Goal: Information Seeking & Learning: Learn about a topic

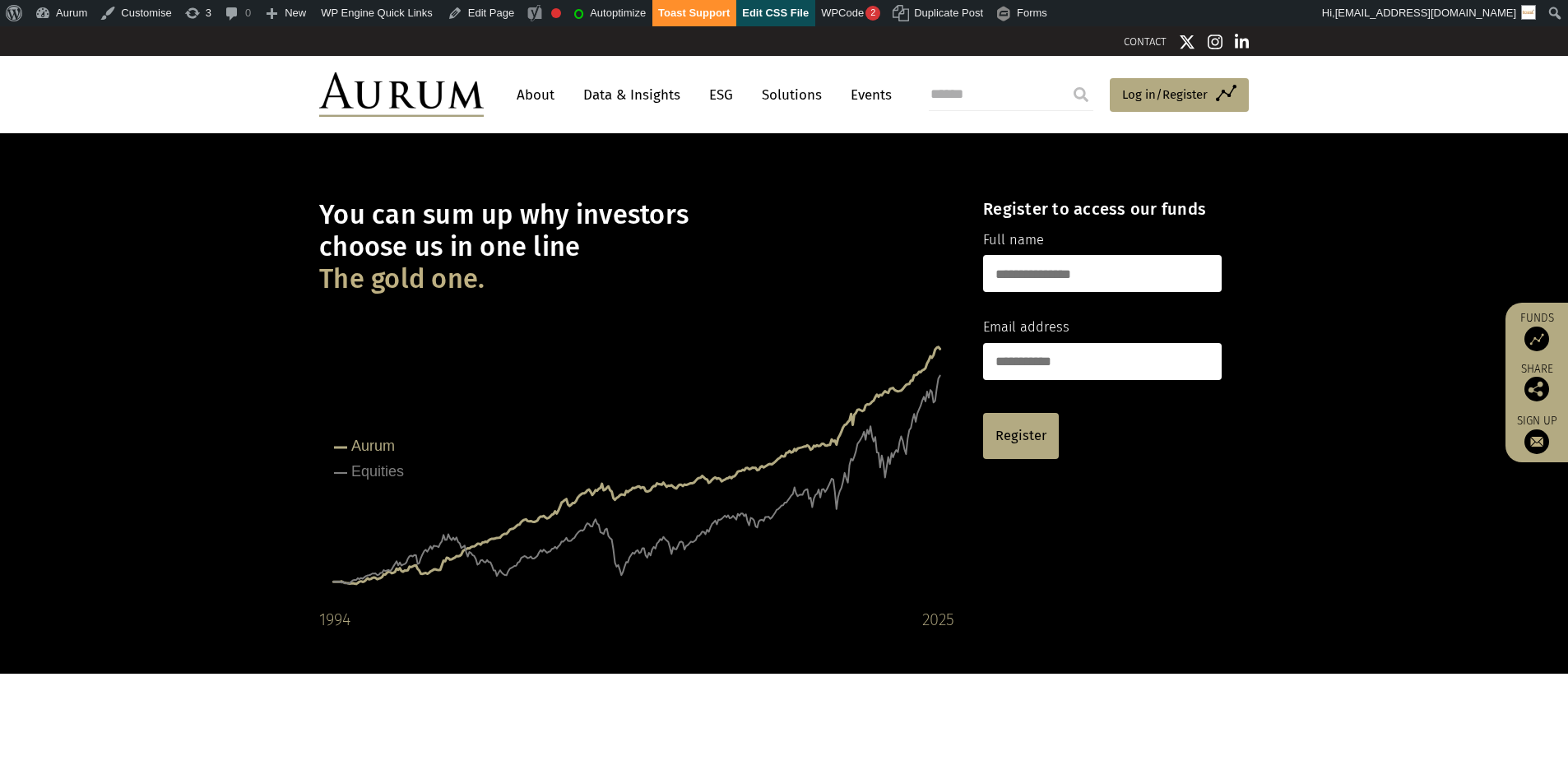
click at [643, 93] on link "Data & Insights" at bounding box center [632, 95] width 113 height 31
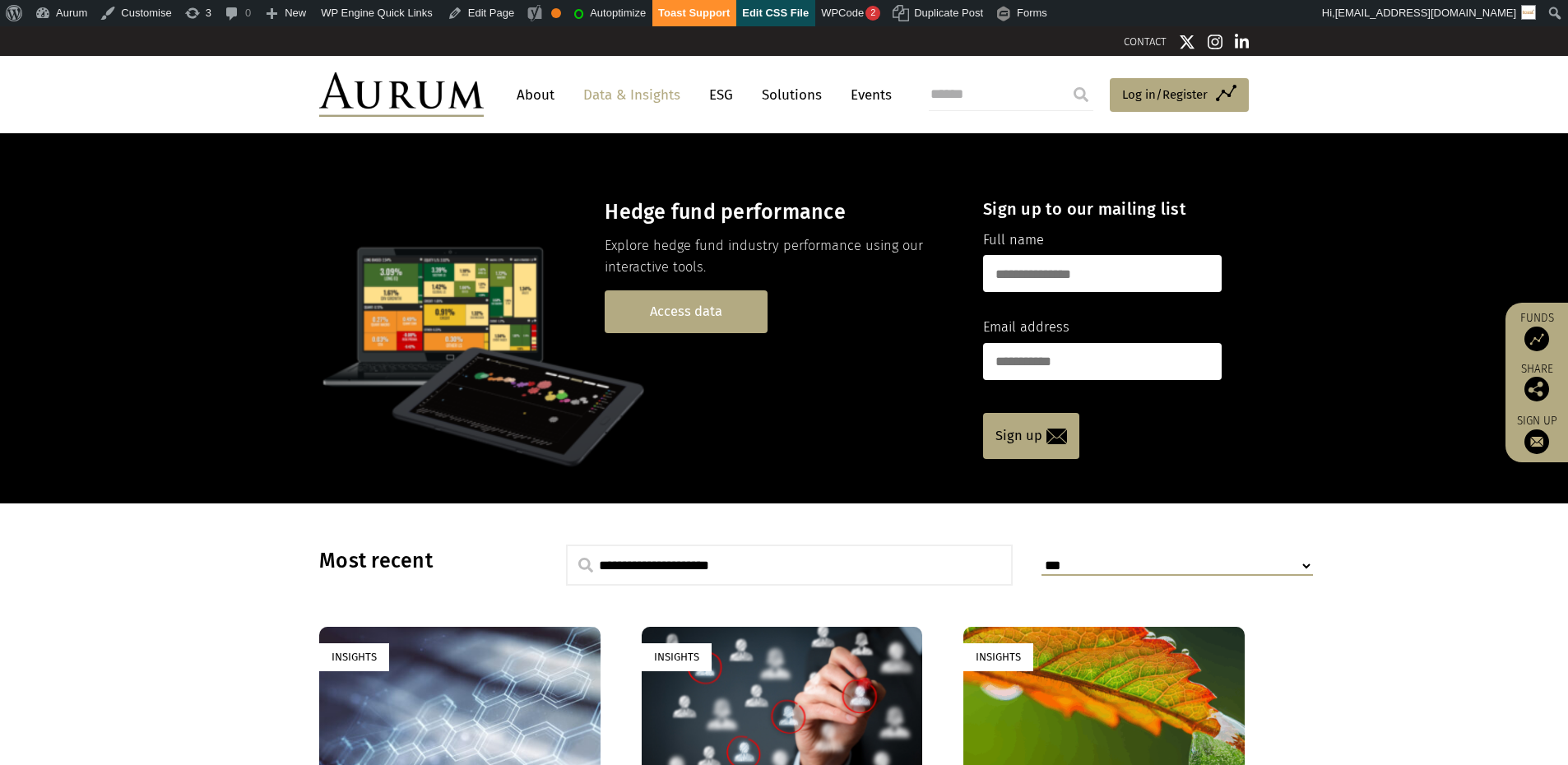
click at [668, 314] on link "Access data" at bounding box center [686, 311] width 163 height 42
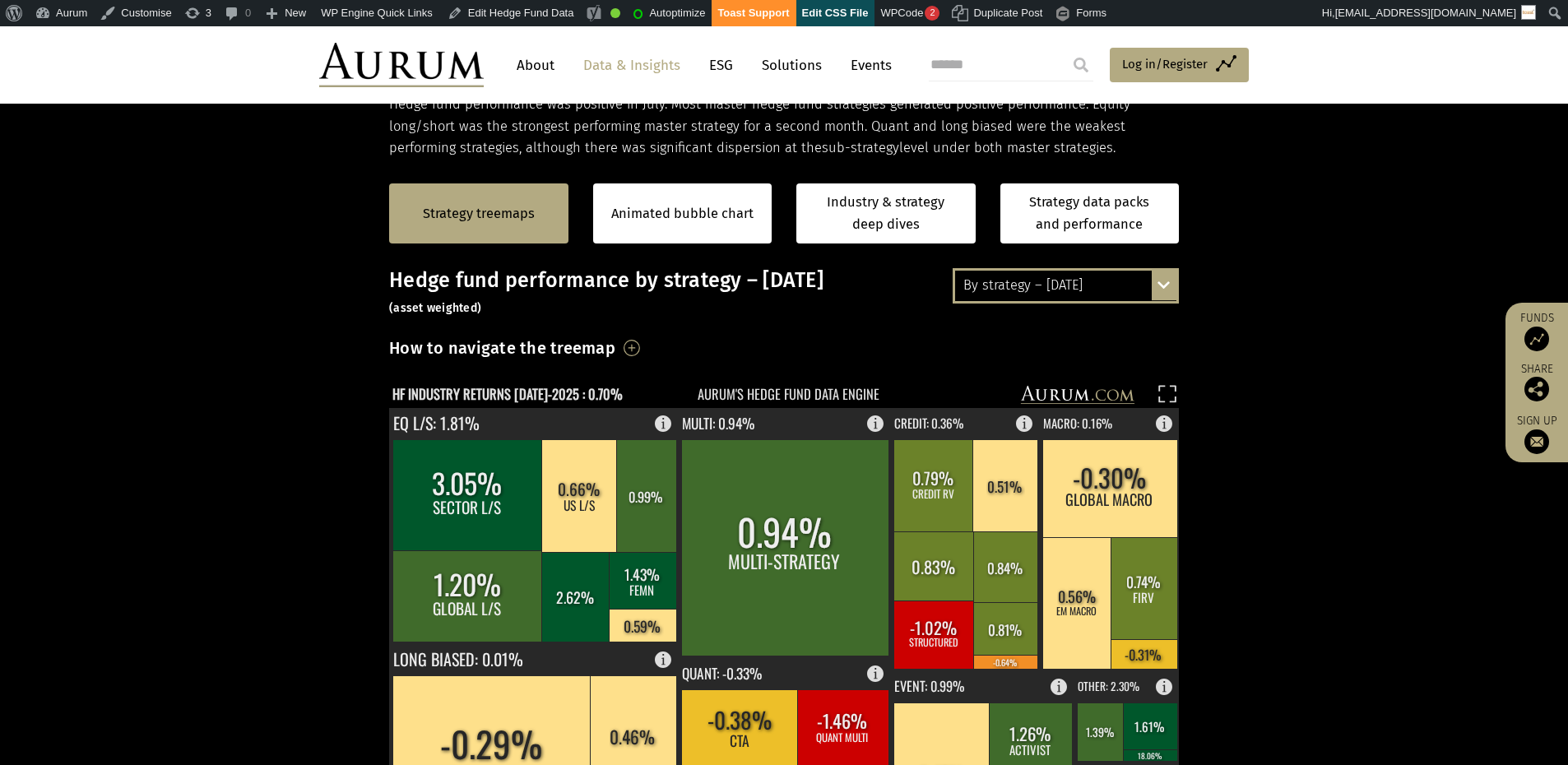
scroll to position [167, 0]
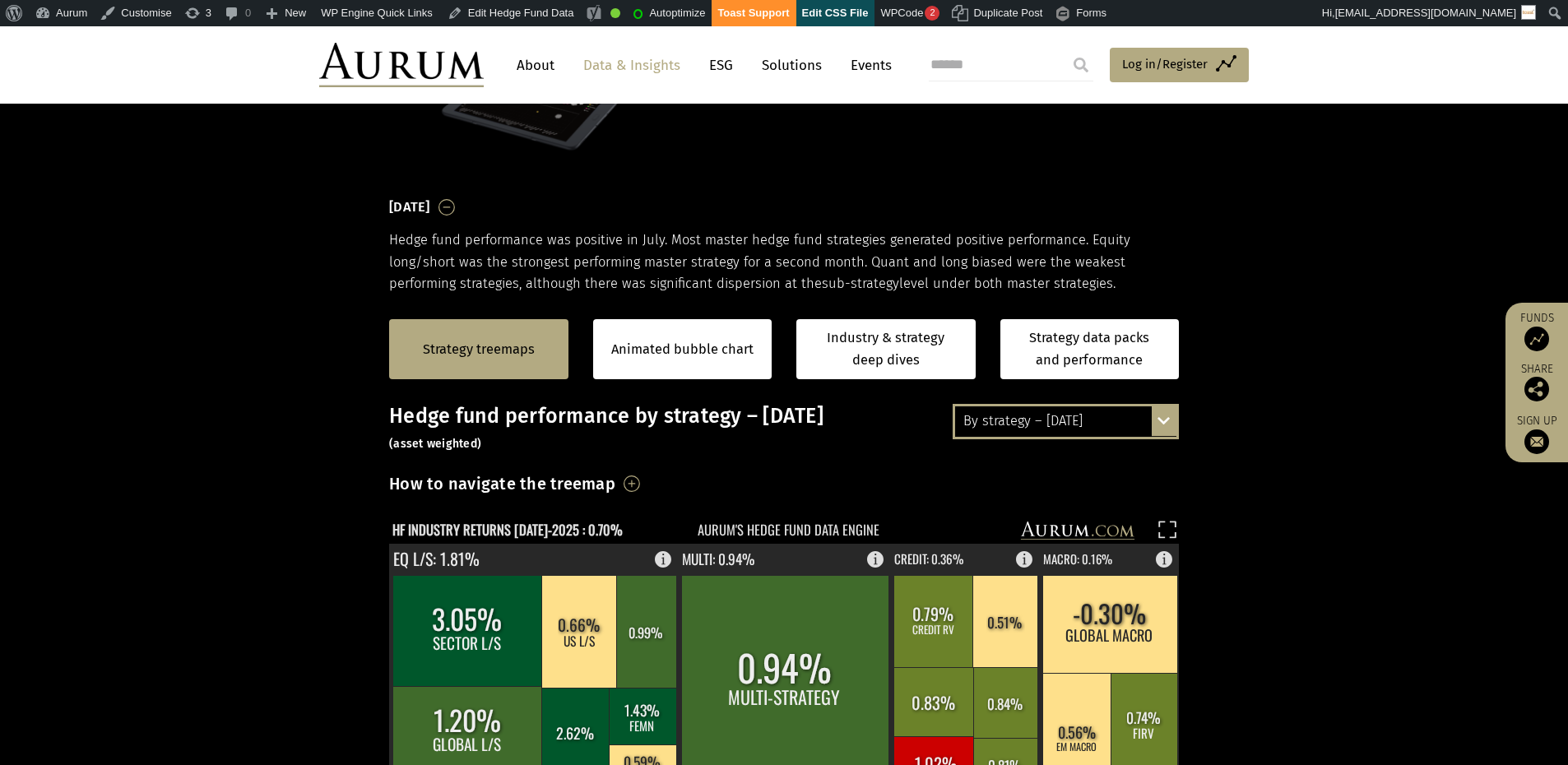
click at [1098, 414] on div "By strategy – [DATE]" at bounding box center [1066, 420] width 222 height 30
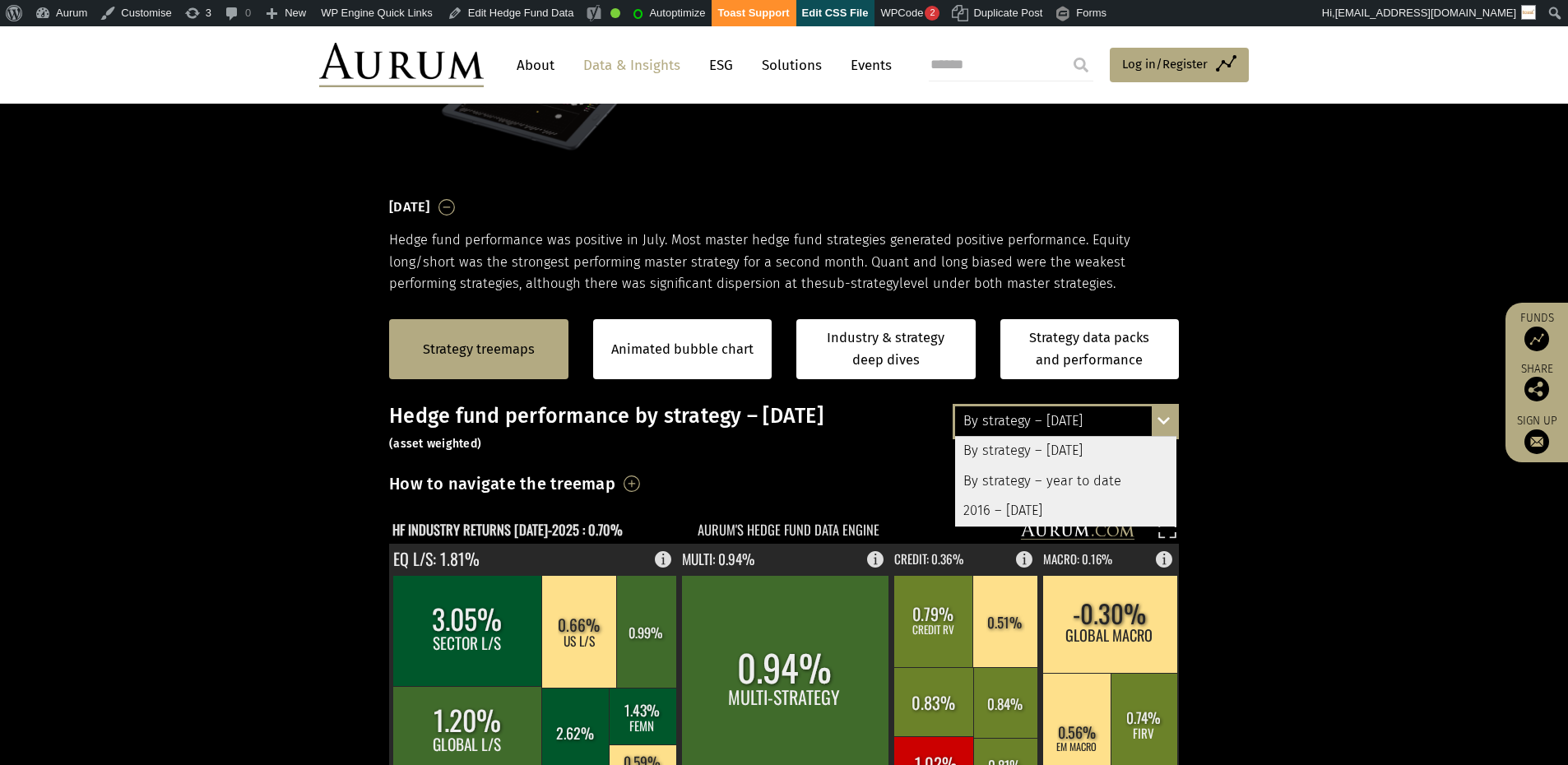
click at [1057, 477] on div "By strategy – year to date" at bounding box center [1066, 480] width 222 height 30
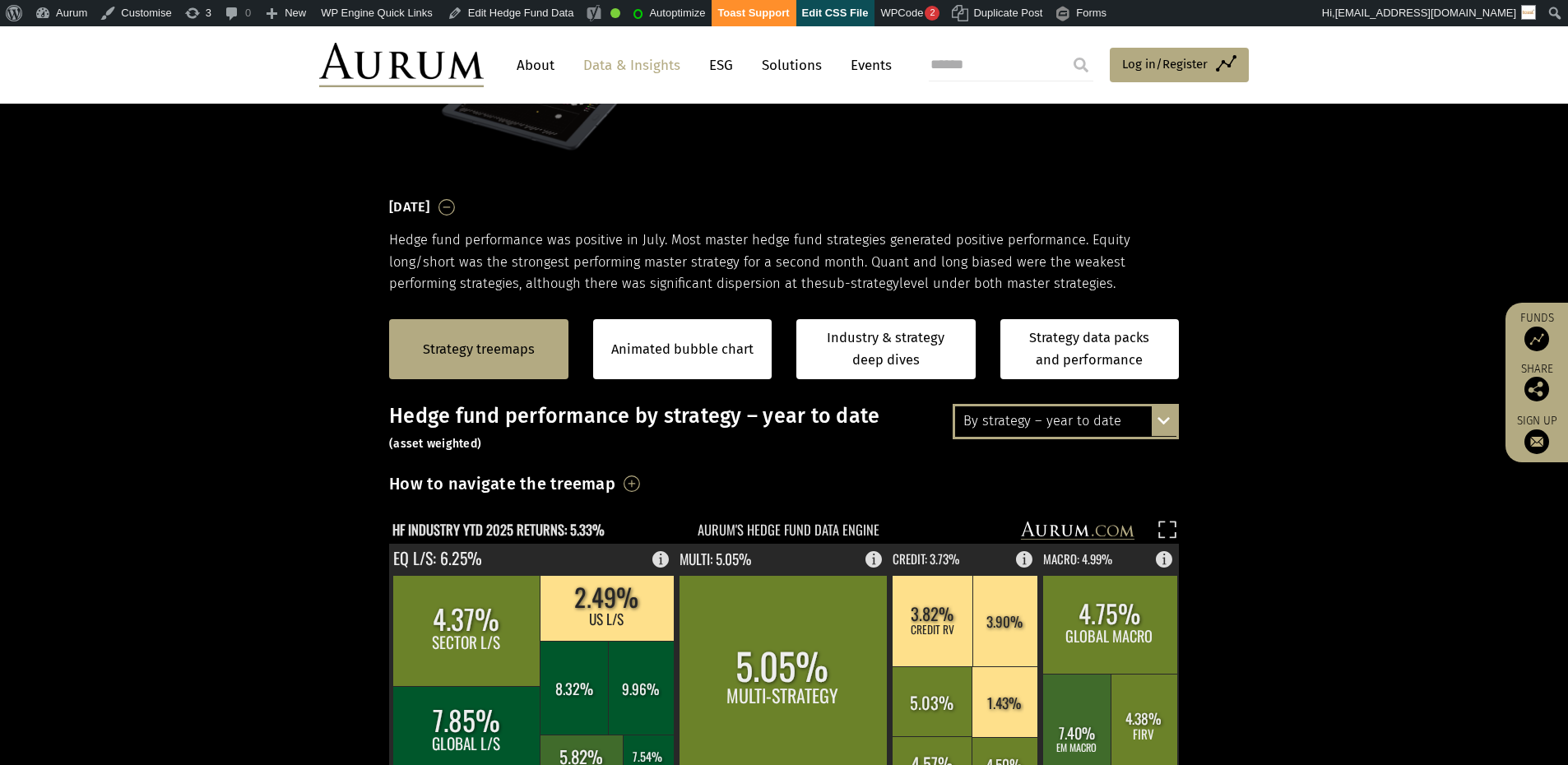
click at [1054, 420] on div "By strategy – year to date" at bounding box center [1066, 420] width 222 height 30
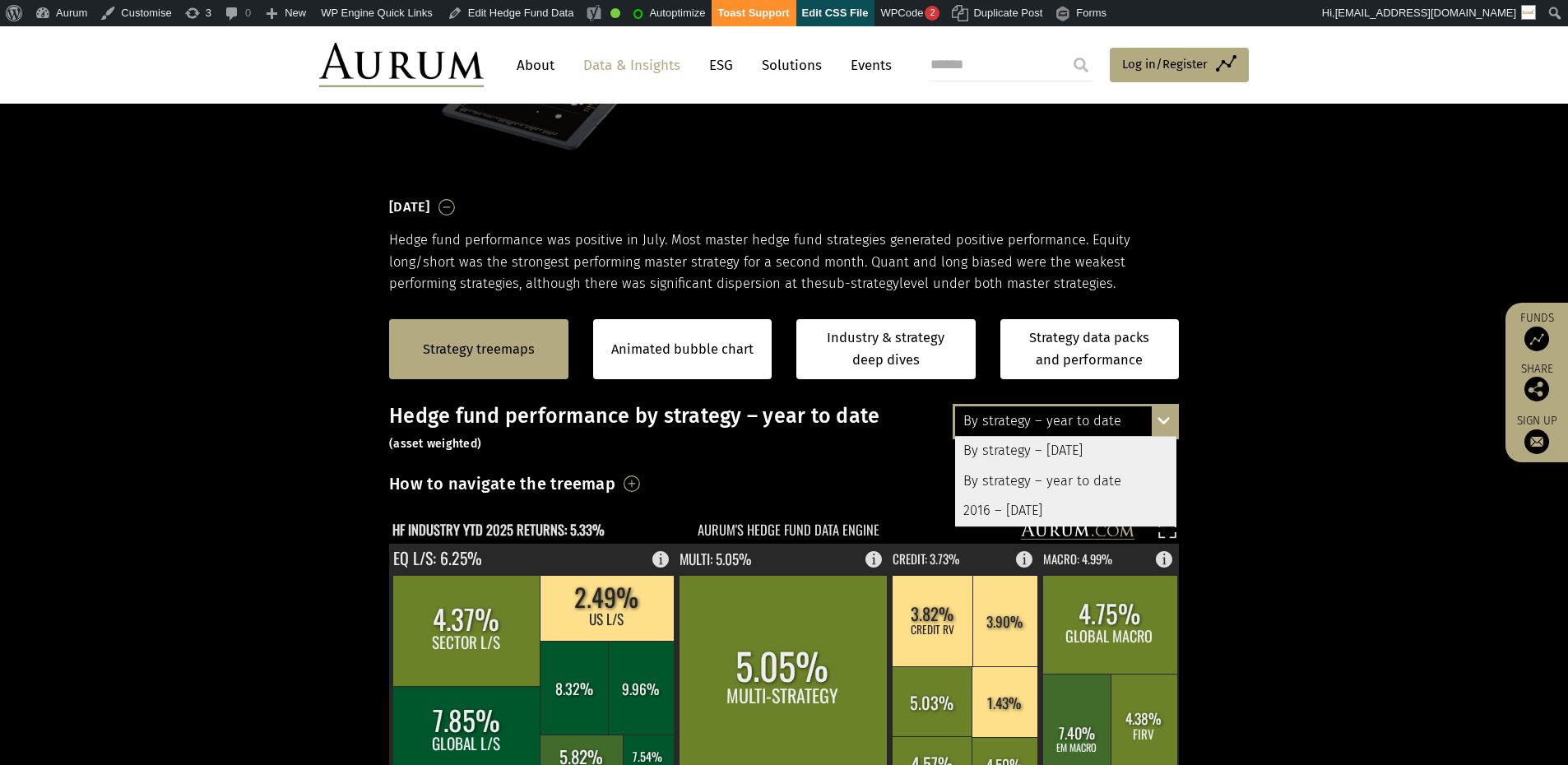
click at [1036, 512] on div "2016 – [DATE]" at bounding box center [1066, 510] width 222 height 30
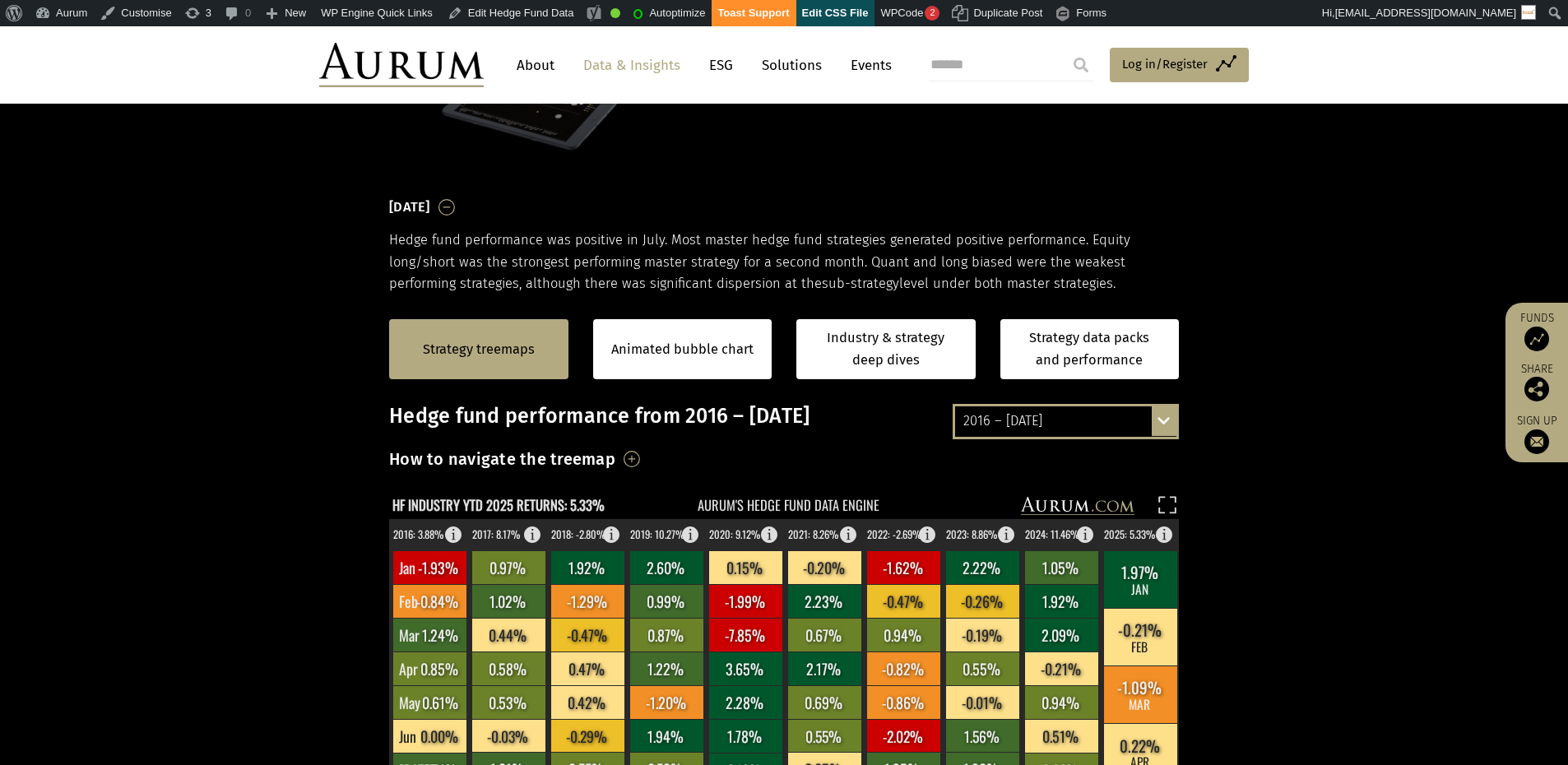
click at [1068, 429] on div "2016 – [DATE]" at bounding box center [1066, 420] width 222 height 30
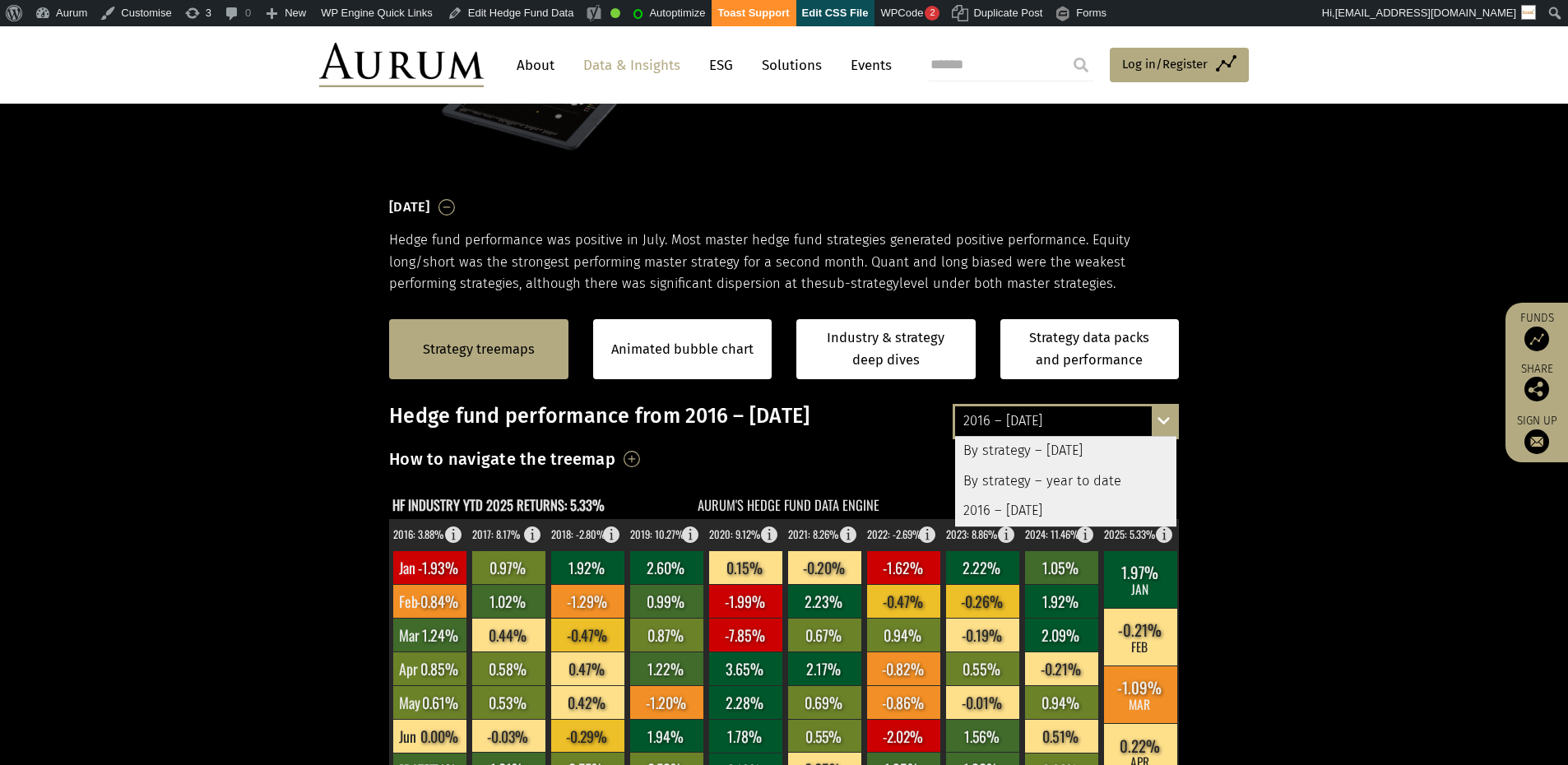
click at [1028, 474] on div "By strategy – year to date" at bounding box center [1066, 480] width 222 height 30
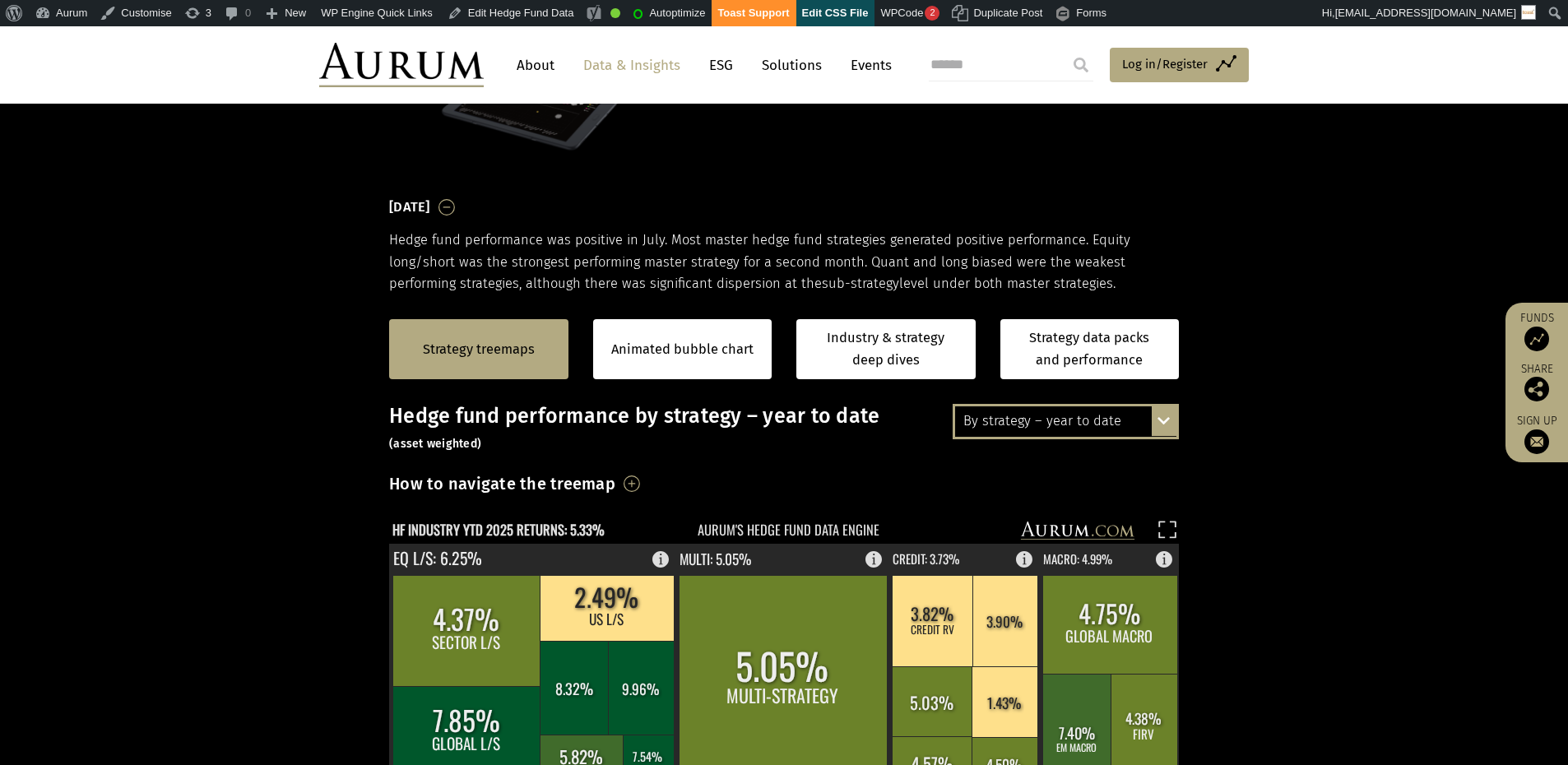
scroll to position [167, 0]
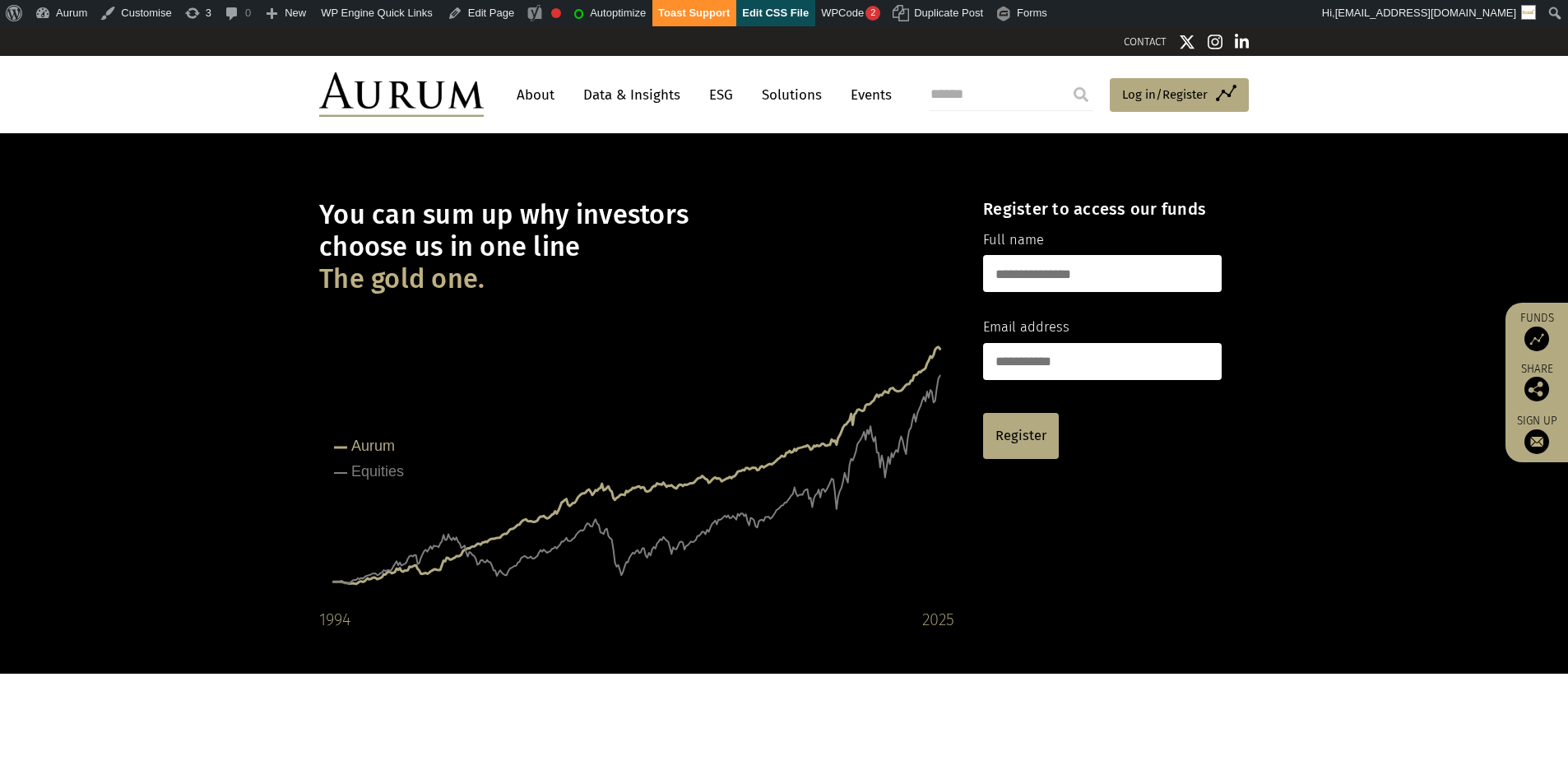
click at [630, 96] on link "Data & Insights" at bounding box center [632, 95] width 113 height 31
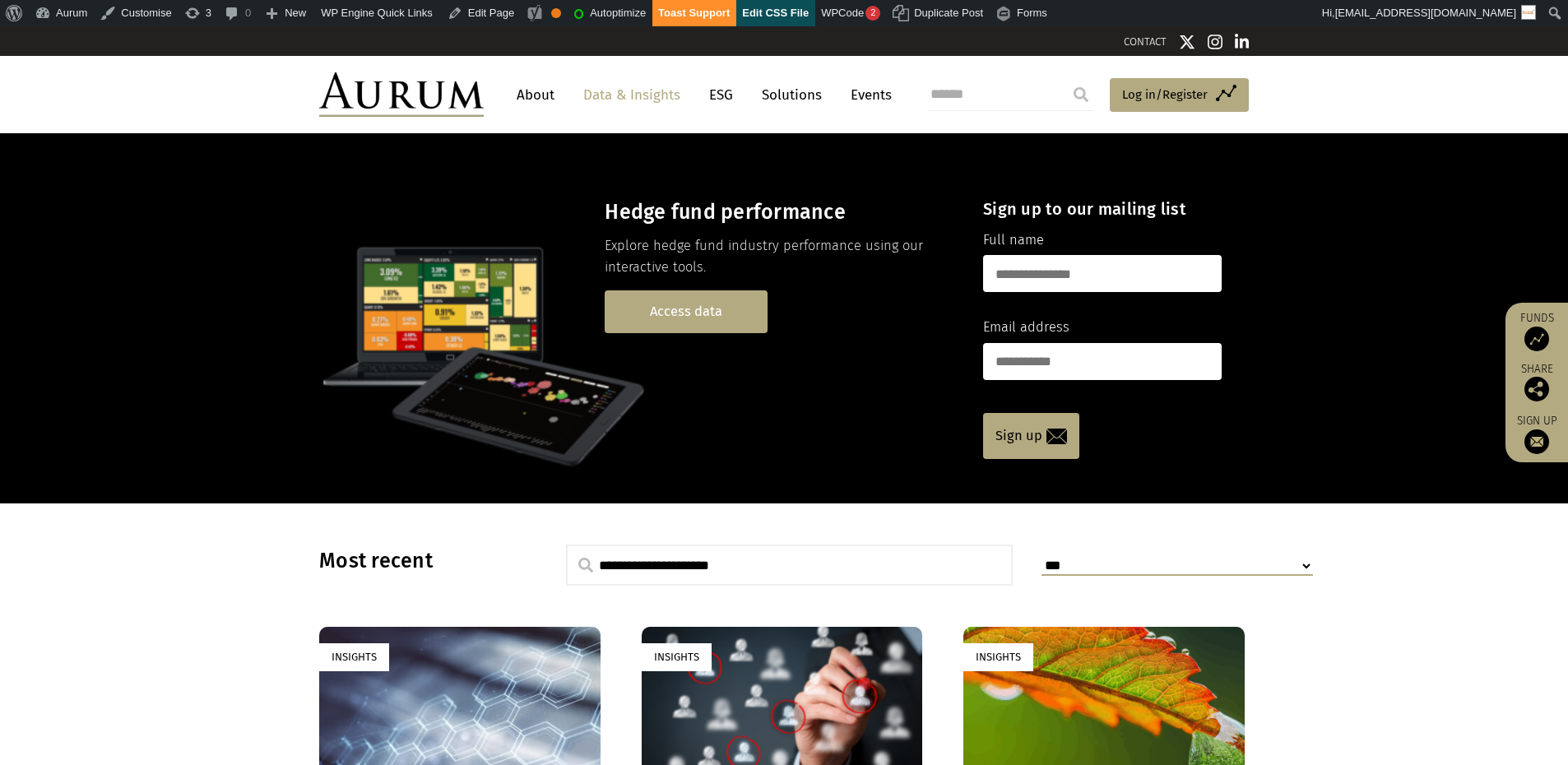
click at [698, 307] on link "Access data" at bounding box center [686, 311] width 163 height 42
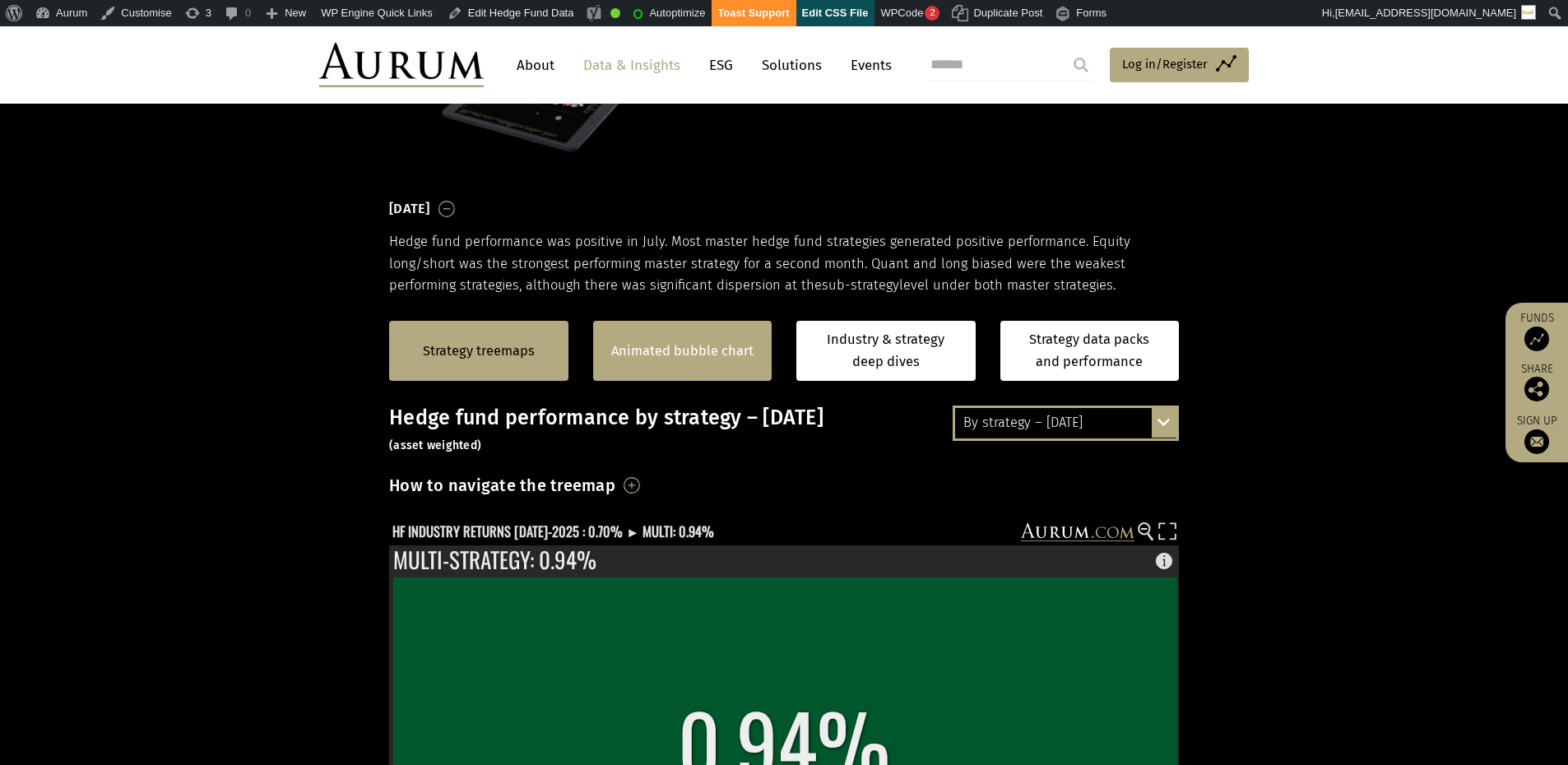
click at [711, 358] on link "Animated bubble chart" at bounding box center [682, 351] width 142 height 22
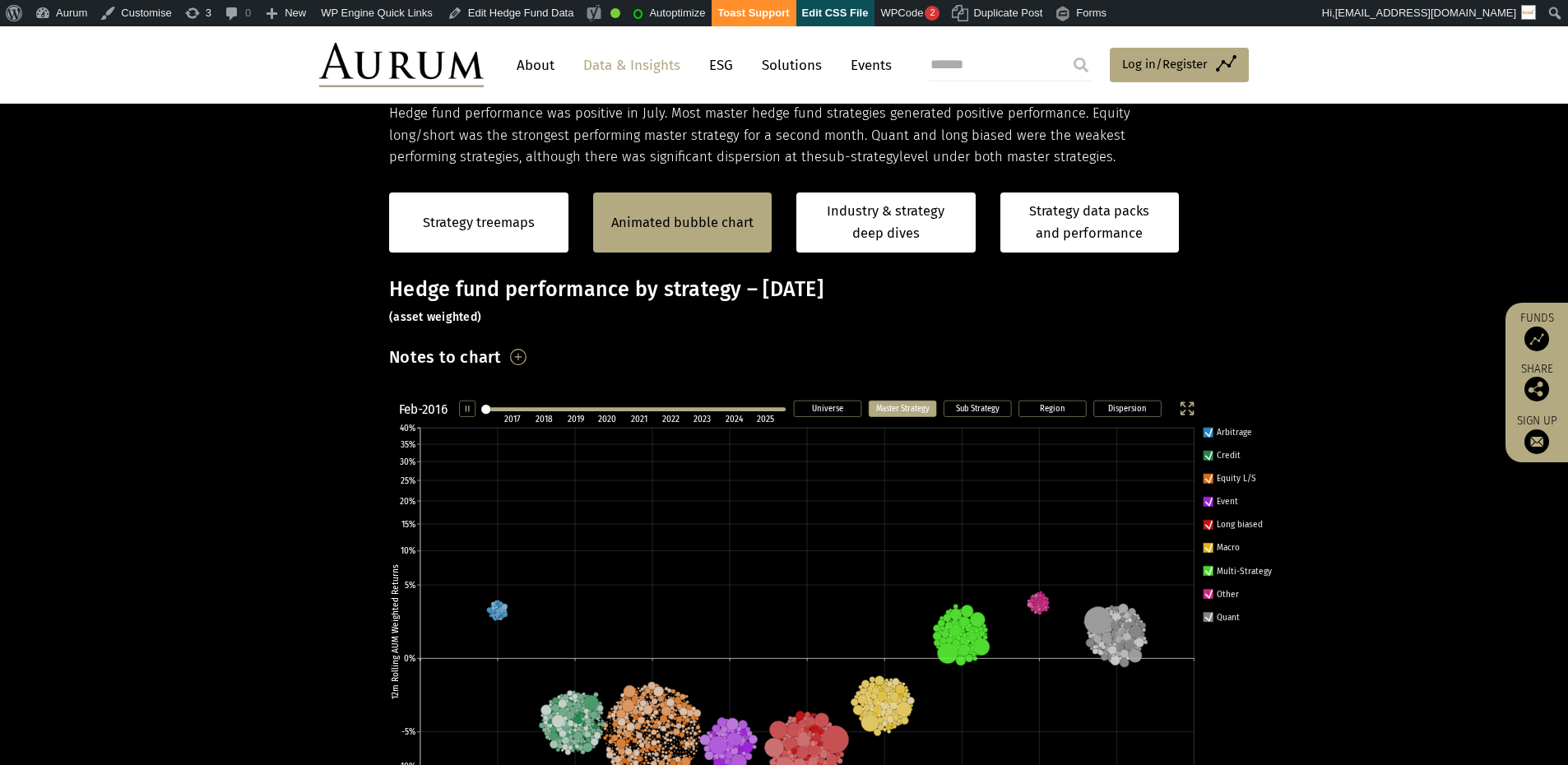
scroll to position [447, 0]
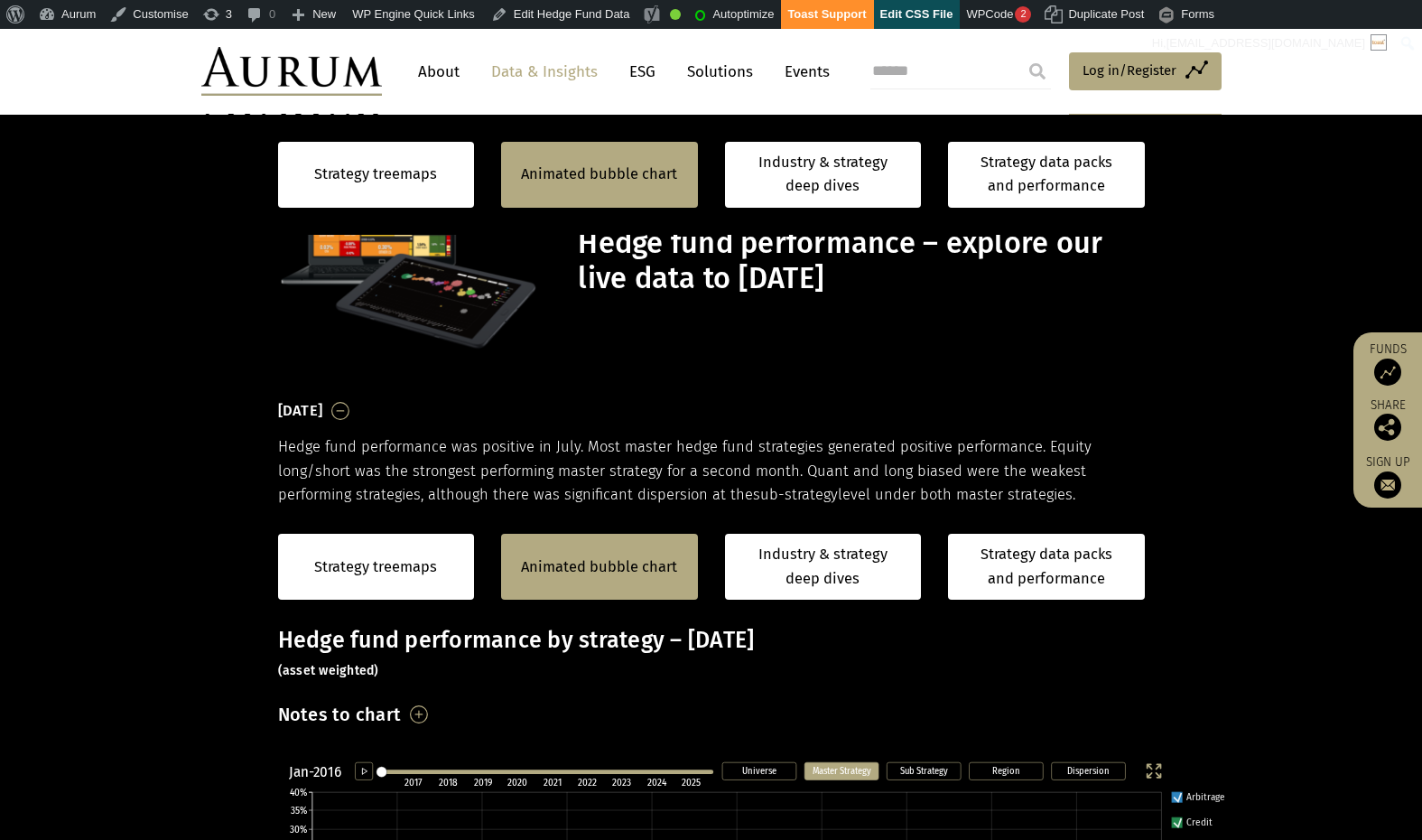
scroll to position [438, 0]
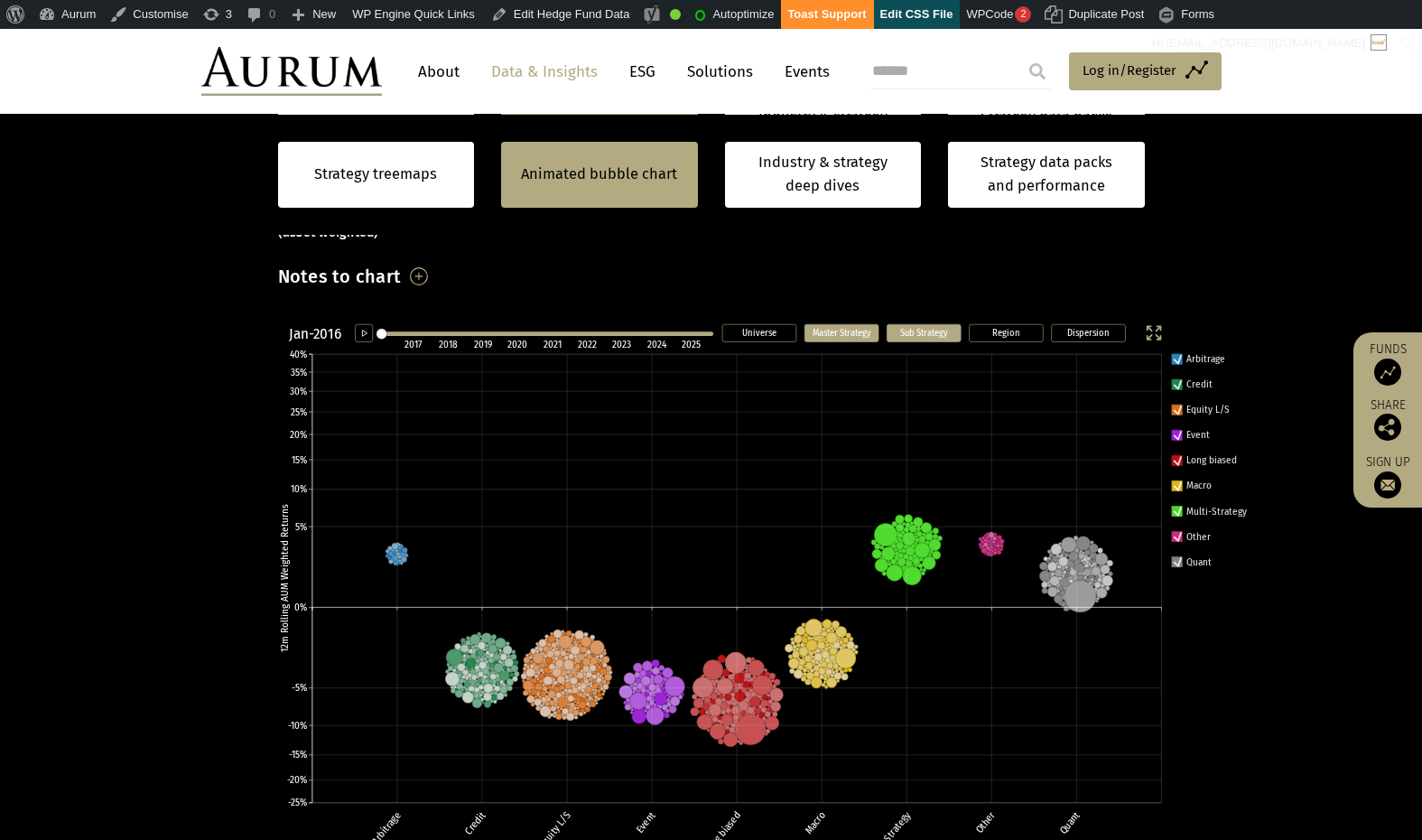
click at [930, 330] on text "Sub Strategy" at bounding box center [924, 332] width 48 height 12
